Goal: Information Seeking & Learning: Compare options

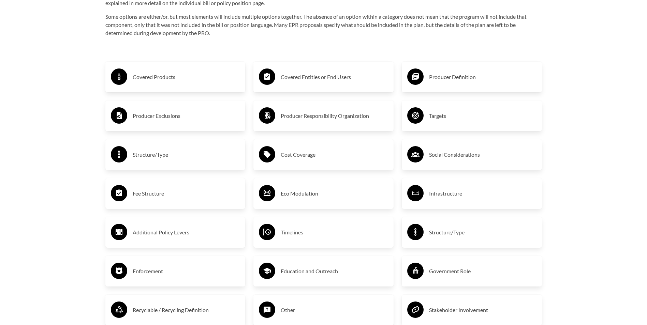
scroll to position [1193, 0]
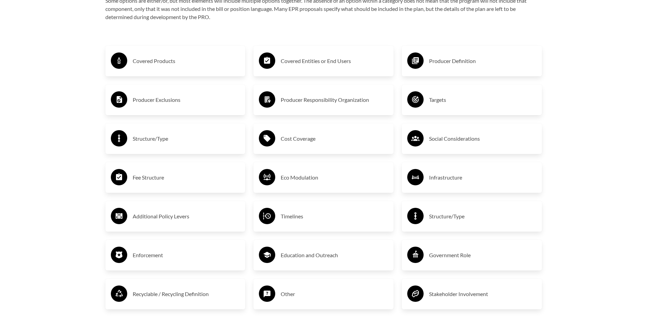
click at [169, 102] on h3 "Producer Exclusions" at bounding box center [186, 99] width 107 height 11
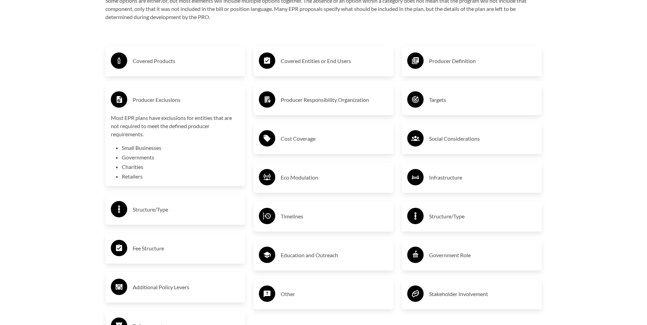
click at [282, 183] on h3 "Eco Modulation" at bounding box center [333, 177] width 107 height 11
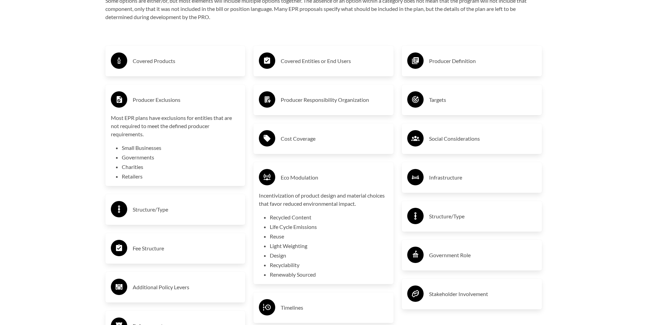
click at [429, 98] on h3 "Targets" at bounding box center [482, 99] width 107 height 11
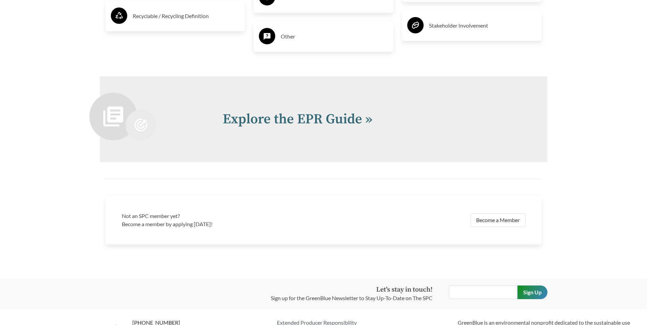
scroll to position [1568, 0]
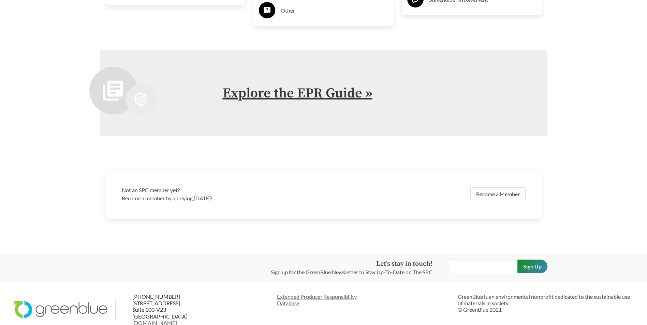
click at [327, 98] on link "Explore the EPR Guide »" at bounding box center [298, 93] width 150 height 17
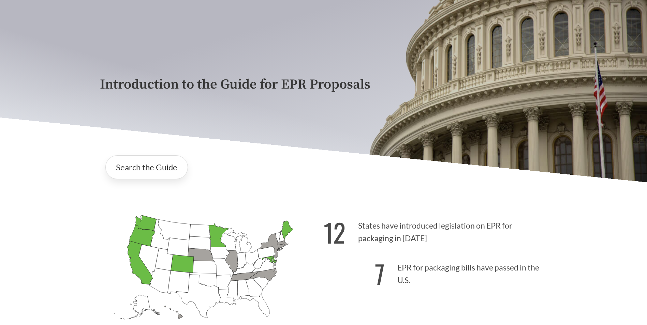
scroll to position [68, 0]
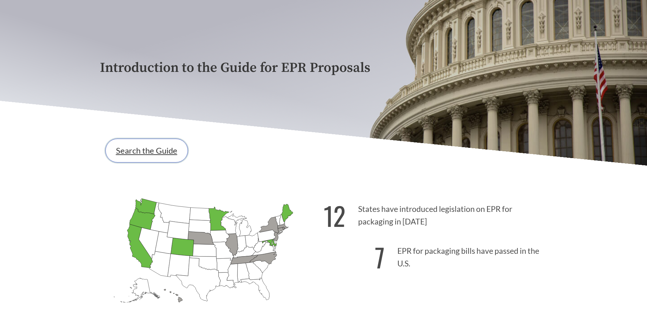
click at [129, 151] on link "Search the Guide" at bounding box center [146, 151] width 82 height 24
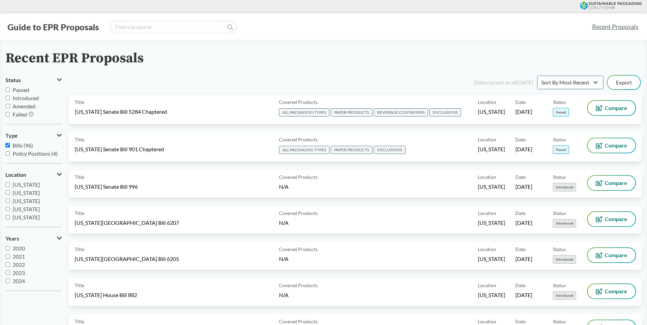
click at [20, 146] on span "Bills (96)" at bounding box center [23, 145] width 20 height 6
click at [10, 146] on input "Bills (96)" at bounding box center [7, 145] width 4 height 4
click at [20, 146] on span "Bills (96)" at bounding box center [23, 145] width 20 height 6
click at [10, 146] on input "Bills (96)" at bounding box center [7, 145] width 4 height 4
click at [20, 147] on span "Bills (96)" at bounding box center [23, 145] width 20 height 6
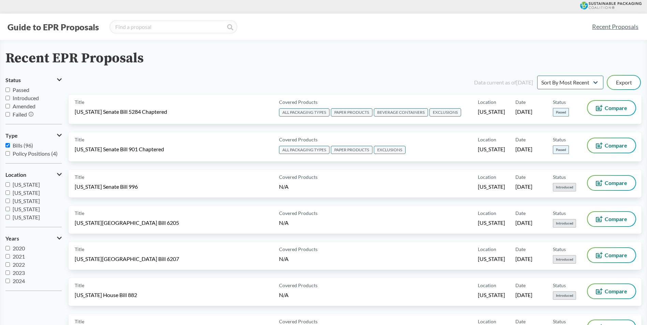
click at [10, 147] on input "Bills (96)" at bounding box center [7, 145] width 4 height 4
checkbox input "false"
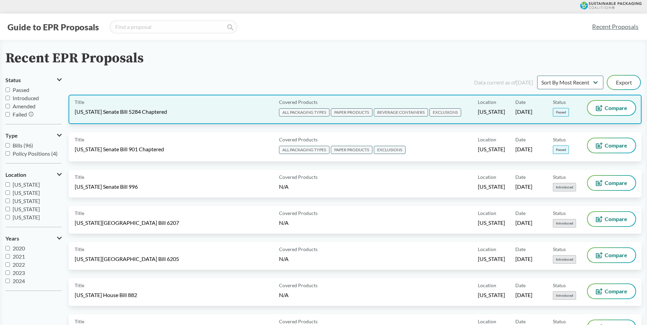
click at [109, 117] on div "Title [US_STATE] Senate Bill 5284 Chaptered" at bounding box center [175, 109] width 201 height 17
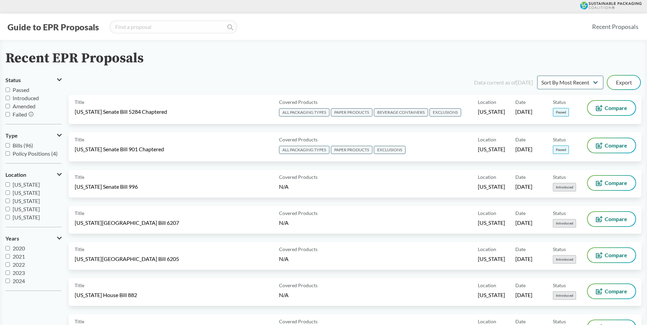
click at [8, 145] on input "Bills (96)" at bounding box center [7, 145] width 4 height 4
checkbox input "true"
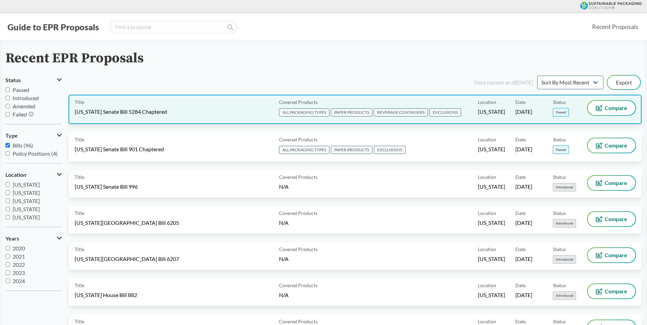
click at [96, 112] on span "[US_STATE] Senate Bill 5284 Chaptered" at bounding box center [121, 111] width 92 height 7
click at [604, 105] on button "Compare" at bounding box center [611, 108] width 48 height 14
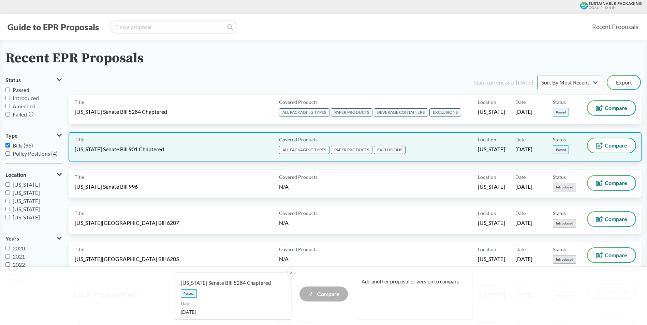
click at [115, 155] on div "Title [US_STATE] Senate Bill 901 Chaptered" at bounding box center [175, 146] width 201 height 17
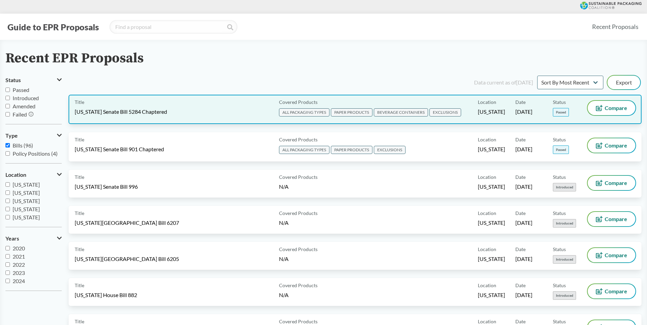
click at [603, 115] on div "Compare" at bounding box center [611, 108] width 48 height 14
click at [609, 106] on span "Compare" at bounding box center [615, 107] width 22 height 5
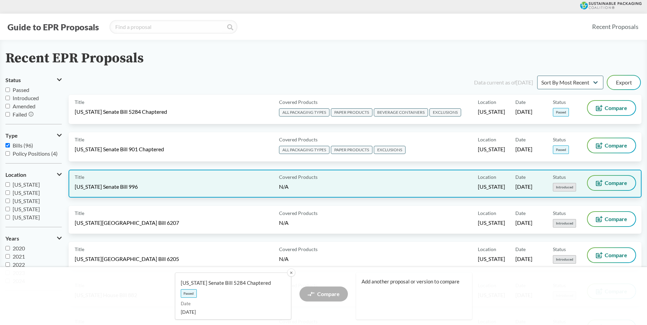
click at [611, 180] on span "Compare" at bounding box center [615, 182] width 22 height 5
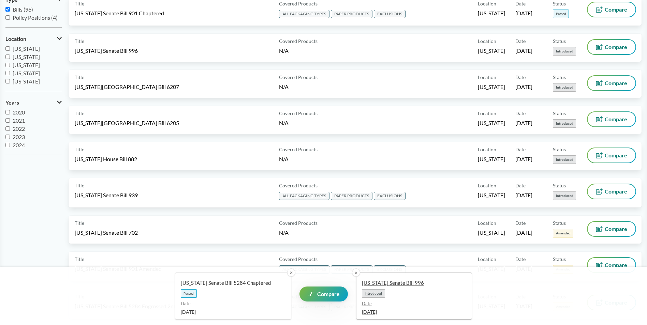
scroll to position [136, 0]
click at [329, 296] on span "Compare" at bounding box center [328, 293] width 22 height 5
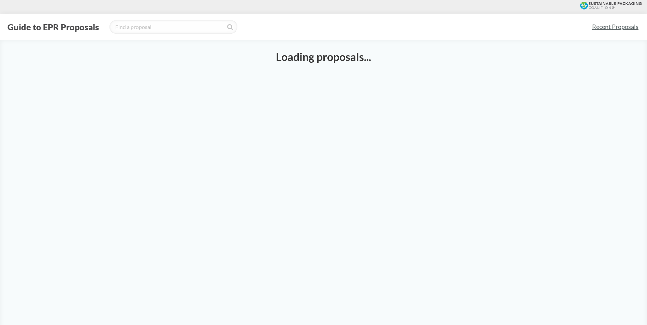
select select "SB5284C"
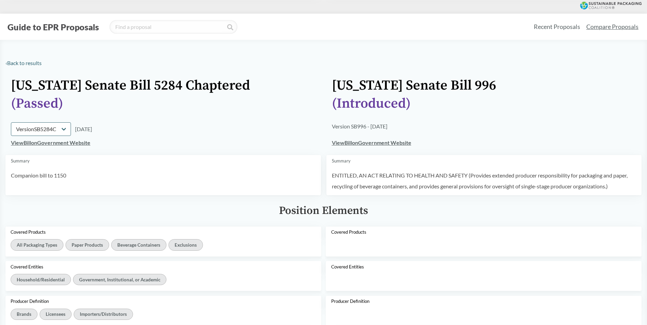
click at [56, 142] on link "View Bill on Government Website" at bounding box center [50, 142] width 79 height 6
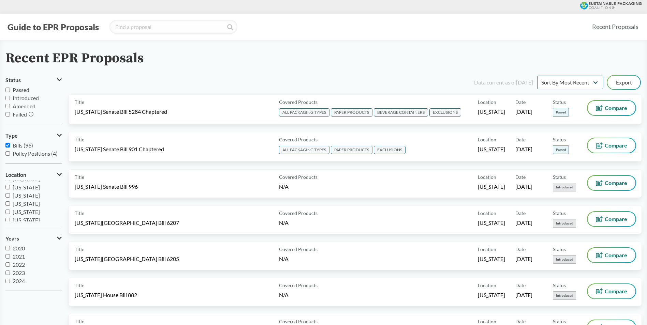
scroll to position [109, 0]
click at [26, 199] on span "[US_STATE]" at bounding box center [26, 198] width 27 height 6
click at [10, 199] on input "[US_STATE]" at bounding box center [7, 198] width 4 height 4
checkbox input "true"
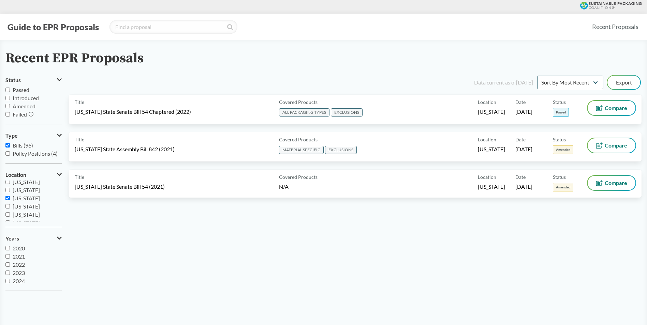
click at [4, 207] on div "Recent EPR Proposals Status Passed Introduced Amended Failed Type Bills (96) Po…" at bounding box center [323, 174] width 647 height 246
click at [8, 208] on input "[US_STATE]" at bounding box center [7, 206] width 4 height 4
checkbox input "true"
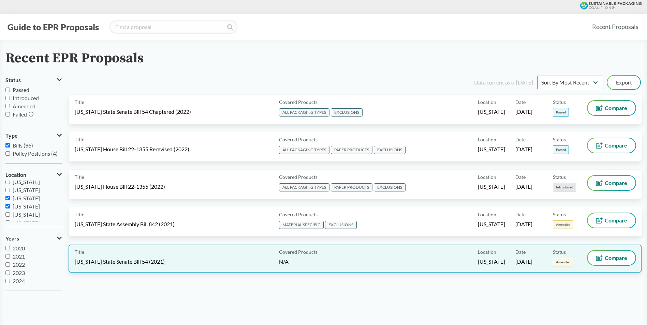
click at [192, 266] on div "Title [US_STATE] State Senate Bill 54 (2021)" at bounding box center [175, 259] width 201 height 16
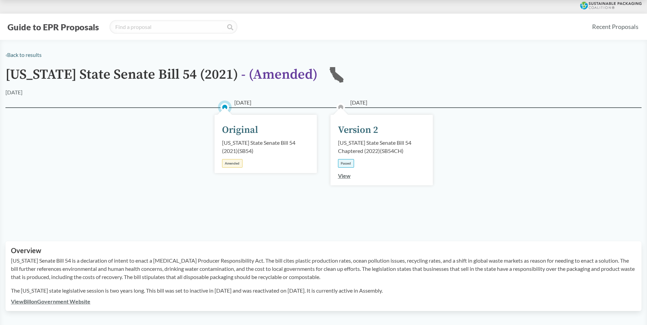
click at [347, 177] on link "View" at bounding box center [344, 175] width 13 height 6
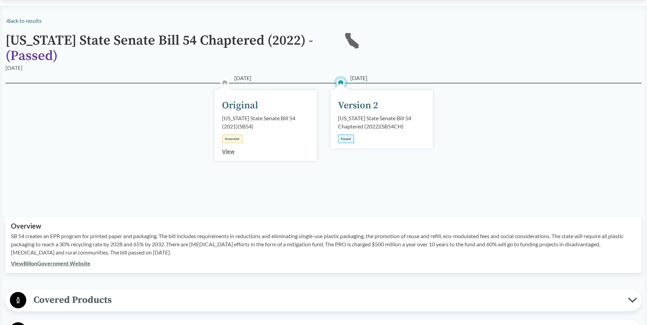
scroll to position [68, 0]
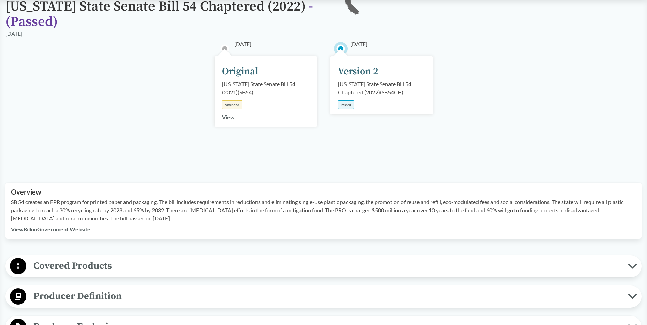
click at [348, 104] on div "Passed" at bounding box center [346, 105] width 16 height 9
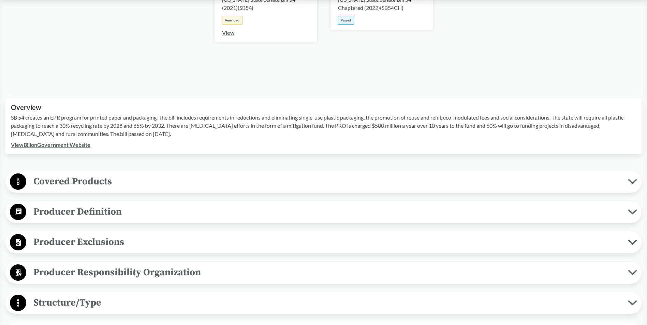
scroll to position [170, 0]
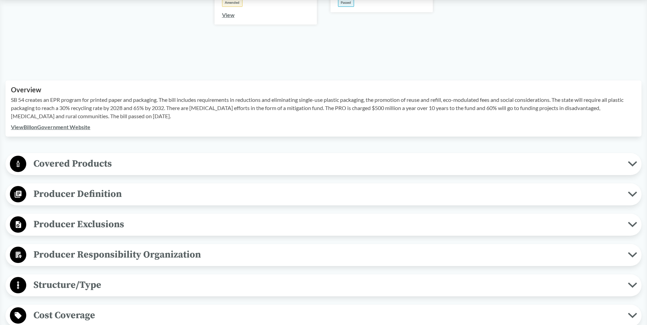
click at [42, 126] on link "View Bill on Government Website" at bounding box center [50, 127] width 79 height 6
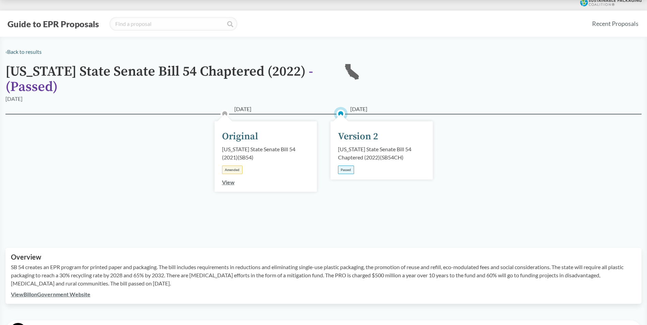
scroll to position [0, 0]
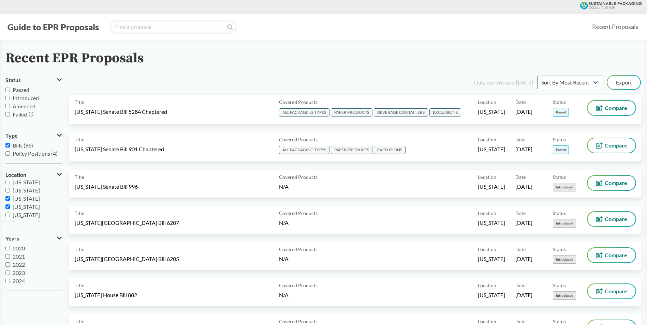
scroll to position [109, 0]
click at [31, 199] on span "[US_STATE]" at bounding box center [26, 198] width 27 height 6
click at [10, 199] on input "[US_STATE]" at bounding box center [7, 198] width 4 height 4
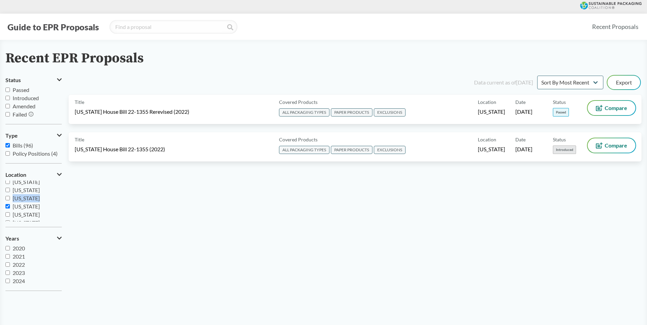
click at [32, 199] on span "[US_STATE]" at bounding box center [26, 198] width 27 height 6
click at [10, 199] on input "[US_STATE]" at bounding box center [7, 198] width 4 height 4
checkbox input "true"
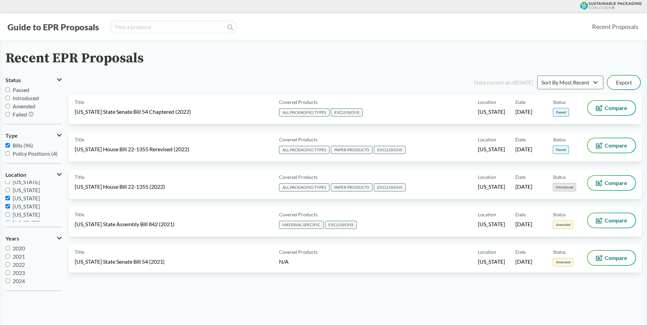
click at [266, 75] on div "Data current as of [DATE] Sort By Most Recent Sort By Status Export" at bounding box center [359, 82] width 564 height 16
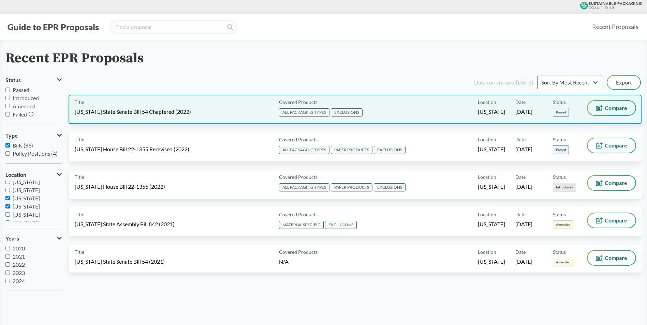
click at [616, 109] on span "Compare" at bounding box center [615, 107] width 22 height 5
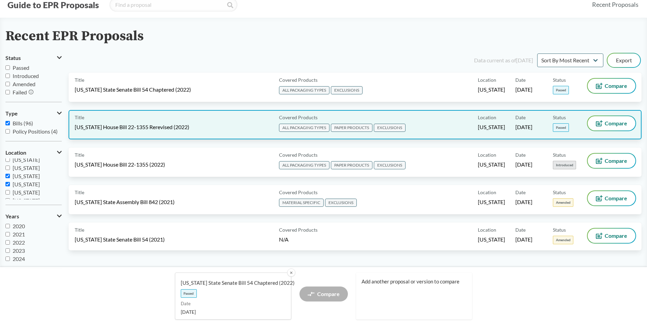
scroll to position [34, 0]
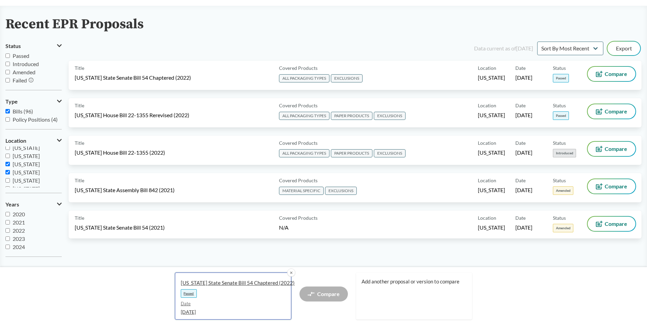
click at [236, 287] on link "[US_STATE] State Senate Bill 54 Chaptered (2022) Passed Date [DATE]" at bounding box center [233, 296] width 116 height 47
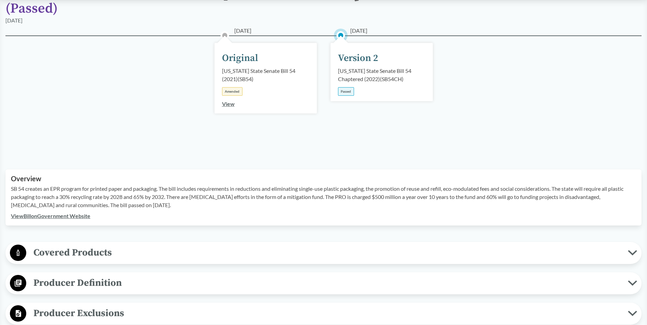
scroll to position [102, 0]
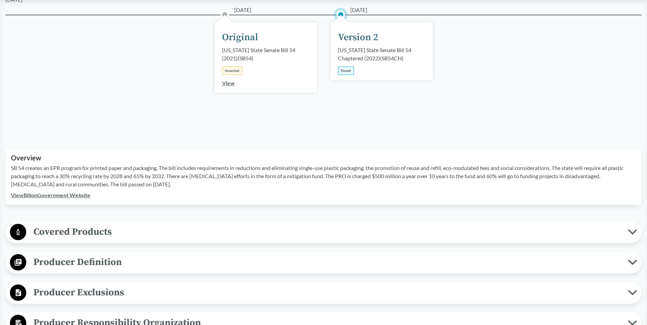
click at [77, 196] on link "View Bill on Government Website" at bounding box center [50, 195] width 79 height 6
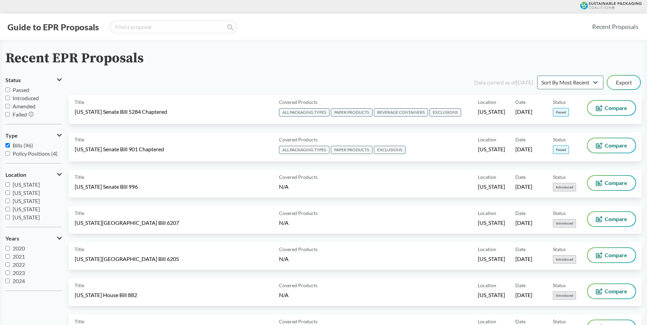
click at [20, 144] on span "Bills (96)" at bounding box center [23, 145] width 20 height 6
click at [10, 144] on input "Bills (96)" at bounding box center [7, 145] width 4 height 4
checkbox input "false"
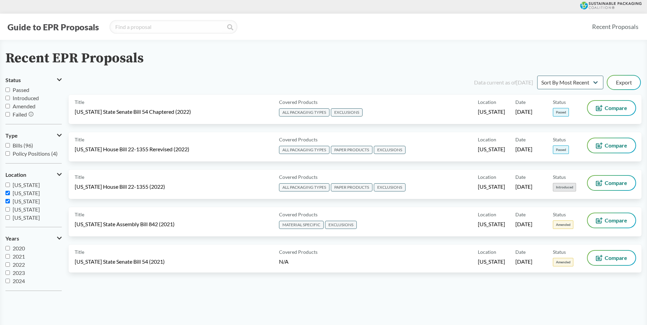
scroll to position [102, 0]
click at [28, 211] on span "[US_STATE]" at bounding box center [26, 213] width 27 height 6
click at [10, 211] on input "[US_STATE]" at bounding box center [7, 213] width 4 height 4
checkbox input "false"
click at [136, 75] on div "Data current as of [DATE] Sort By Most Recent Sort By Status Export" at bounding box center [359, 82] width 564 height 16
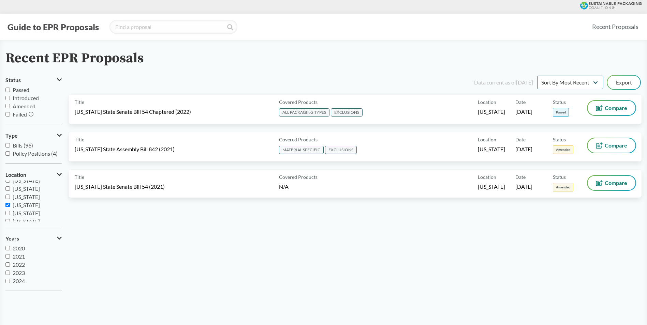
click at [243, 219] on div "Data current as of [DATE] Sort By Most Recent Sort By Status Export Title [US_S…" at bounding box center [355, 185] width 573 height 222
click at [23, 108] on span "Amended" at bounding box center [24, 106] width 23 height 6
click at [10, 108] on input "Amended" at bounding box center [7, 106] width 4 height 4
checkbox input "true"
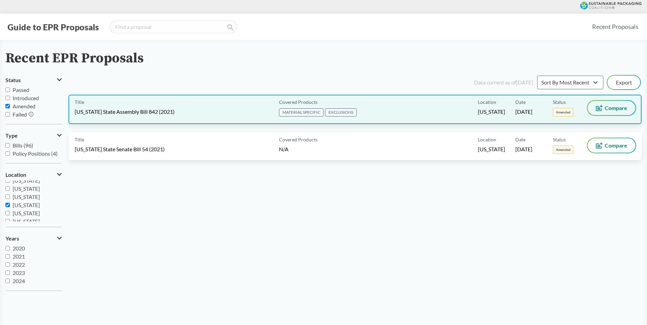
click at [619, 105] on span "Compare" at bounding box center [615, 107] width 22 height 5
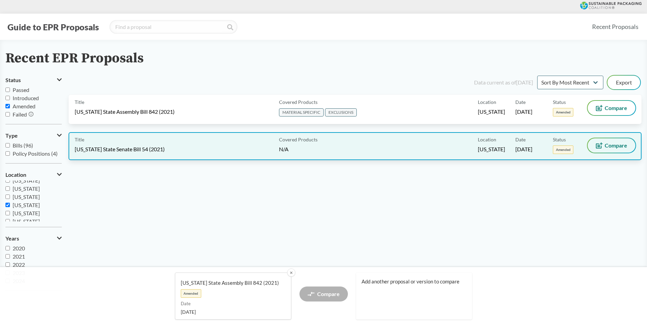
click at [628, 150] on button "Compare" at bounding box center [611, 145] width 48 height 14
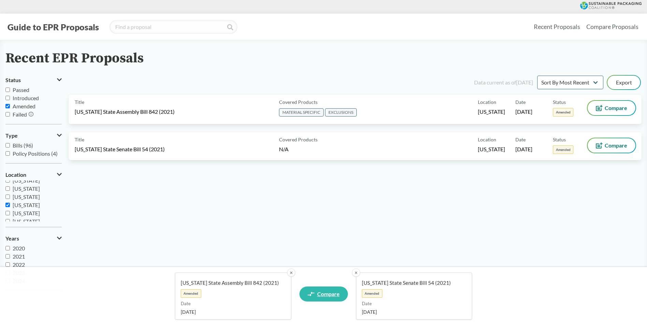
click at [334, 300] on link "Compare" at bounding box center [323, 294] width 48 height 15
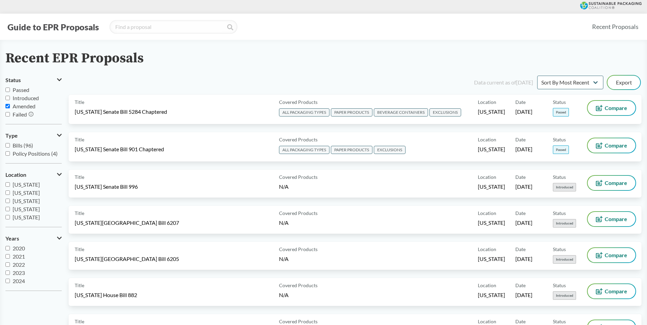
click at [18, 109] on span "Amended" at bounding box center [24, 106] width 23 height 6
click at [10, 108] on input "Amended" at bounding box center [7, 106] width 4 height 4
checkbox input "false"
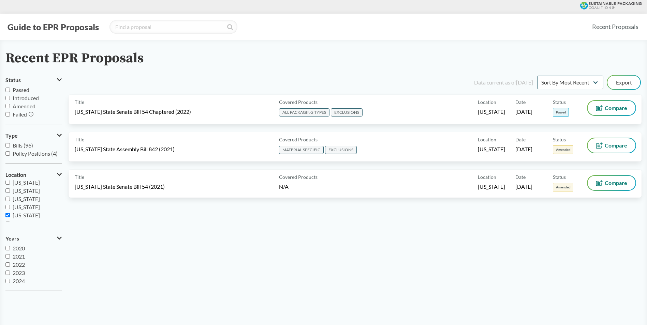
scroll to position [113, 0]
click at [24, 193] on span "[US_STATE]" at bounding box center [26, 194] width 27 height 6
click at [10, 193] on input "[US_STATE]" at bounding box center [7, 194] width 4 height 4
checkbox input "false"
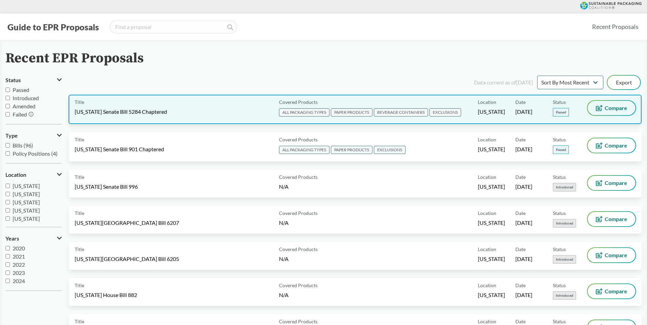
click at [611, 111] on span "Compare" at bounding box center [615, 107] width 22 height 5
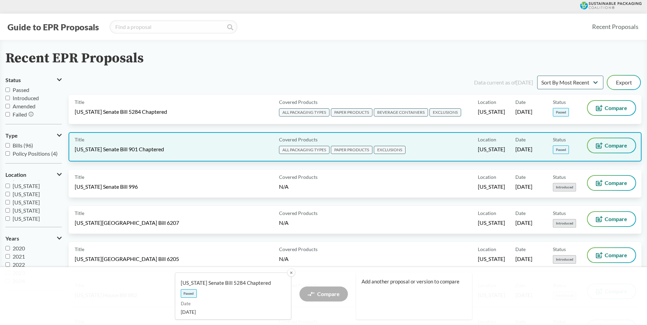
click at [612, 147] on span "Compare" at bounding box center [615, 145] width 22 height 5
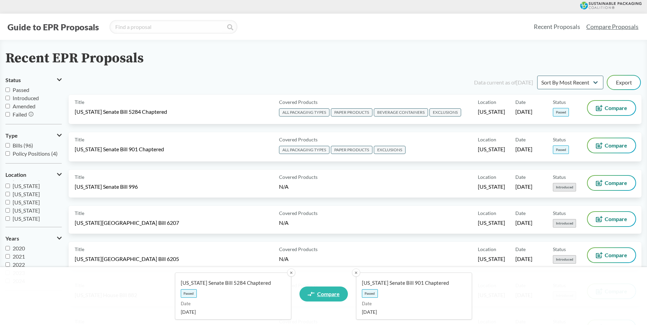
click at [326, 292] on span "Compare" at bounding box center [328, 293] width 22 height 5
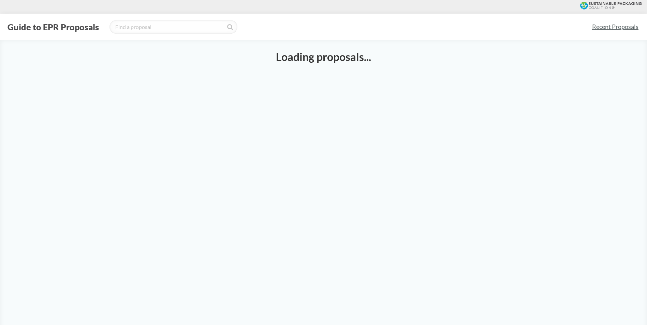
select select "SB5284C"
select select "SB901C"
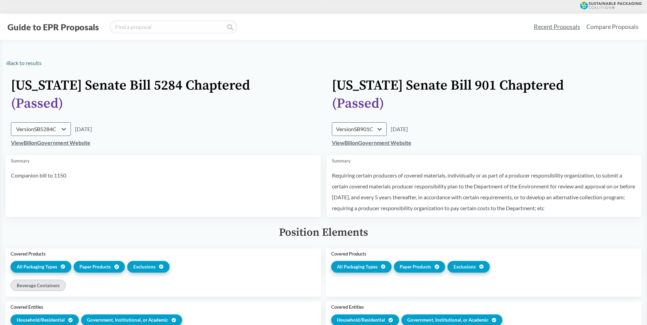
click at [291, 98] on div "( Passed )" at bounding box center [163, 103] width 304 height 15
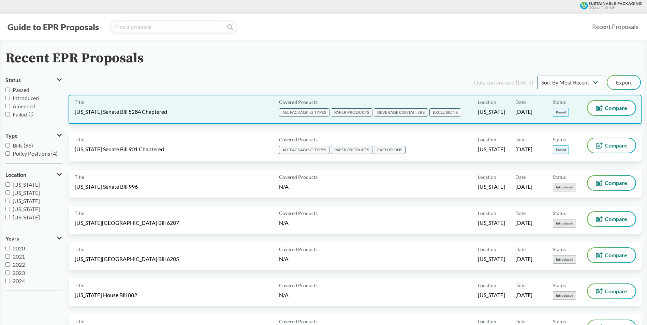
click at [144, 115] on span "[US_STATE] Senate Bill 5284 Chaptered" at bounding box center [121, 111] width 92 height 7
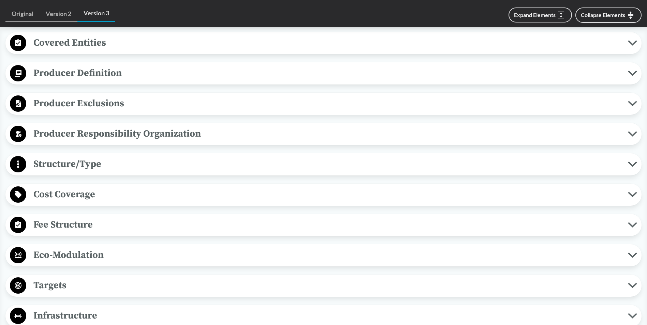
scroll to position [307, 0]
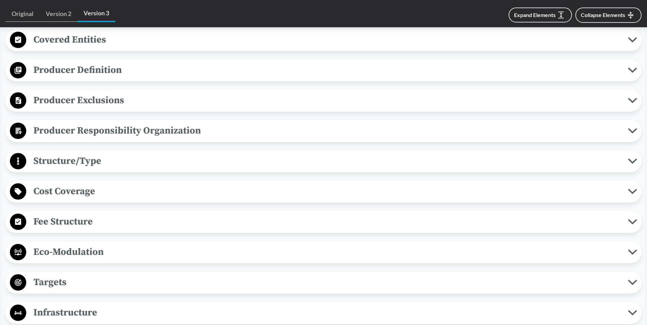
click at [116, 101] on span "Producer Exclusions" at bounding box center [326, 100] width 601 height 15
